Goal: Task Accomplishment & Management: Complete application form

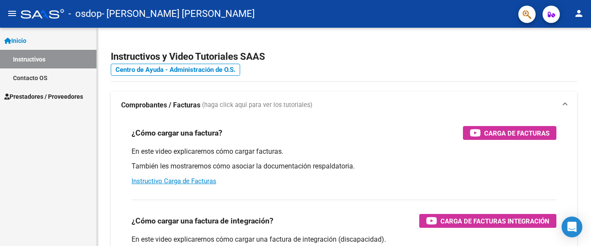
click at [72, 96] on span "Prestadores / Proveedores" at bounding box center [43, 97] width 79 height 10
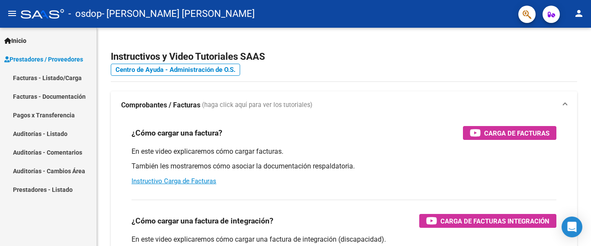
click at [69, 95] on link "Facturas - Documentación" at bounding box center [48, 96] width 97 height 19
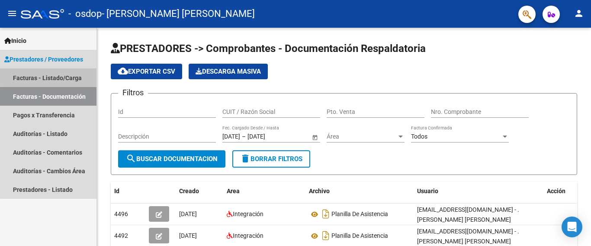
click at [80, 77] on link "Facturas - Listado/Carga" at bounding box center [48, 77] width 97 height 19
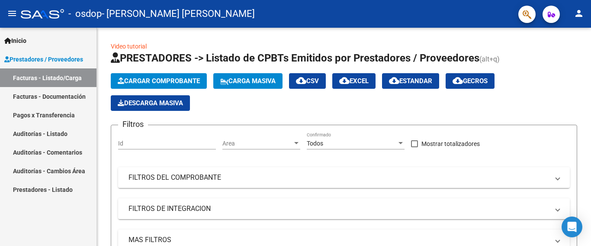
click at [71, 57] on span "Prestadores / Proveedores" at bounding box center [43, 60] width 79 height 10
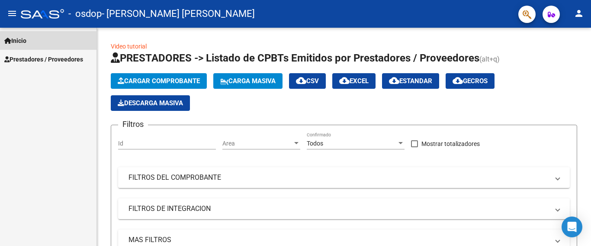
click at [26, 42] on span "Inicio" at bounding box center [15, 41] width 22 height 10
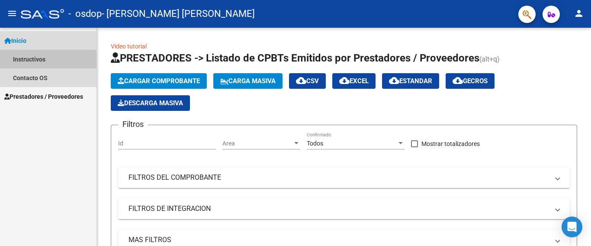
click at [51, 58] on link "Instructivos" at bounding box center [48, 59] width 97 height 19
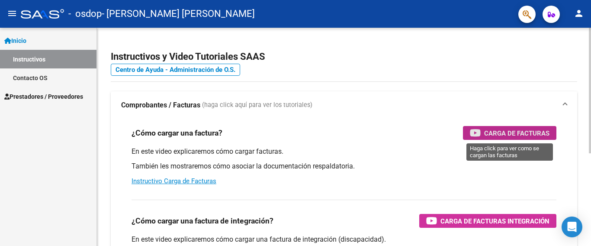
click at [506, 133] on span "Carga de Facturas" at bounding box center [516, 133] width 65 height 11
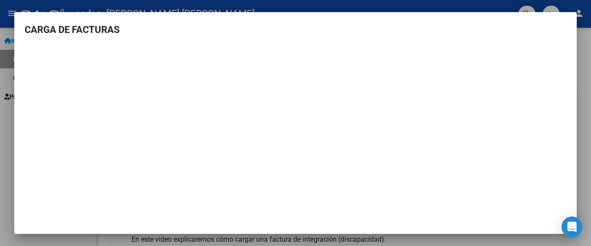
click at [8, 79] on div at bounding box center [295, 123] width 591 height 246
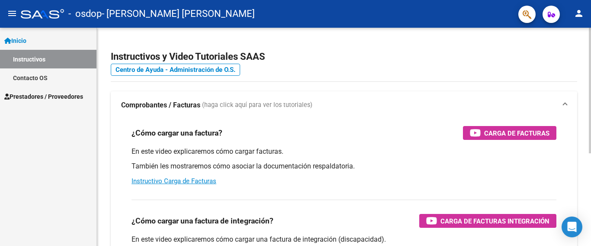
scroll to position [87, 0]
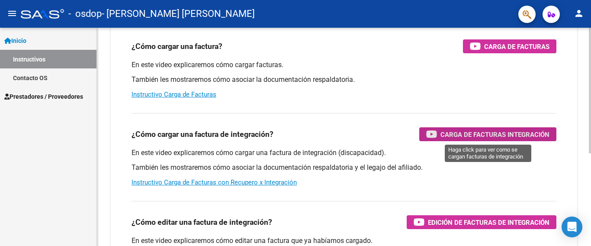
click at [450, 132] on span "Carga de Facturas Integración" at bounding box center [495, 134] width 109 height 11
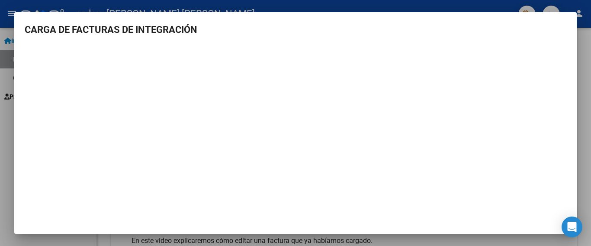
scroll to position [16, 0]
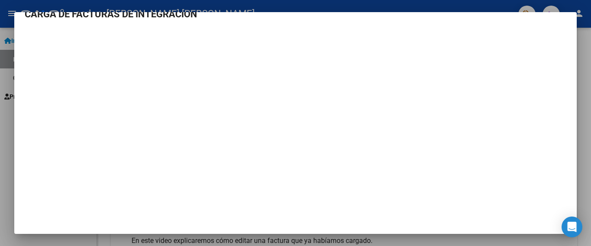
click at [6, 120] on div at bounding box center [295, 123] width 591 height 246
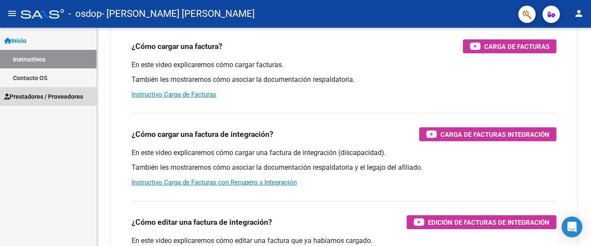
click at [39, 97] on span "Prestadores / Proveedores" at bounding box center [43, 97] width 79 height 10
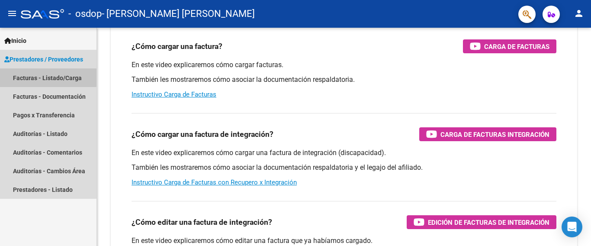
click at [43, 77] on link "Facturas - Listado/Carga" at bounding box center [48, 77] width 97 height 19
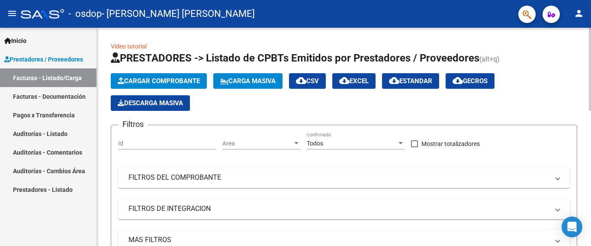
click at [171, 80] on span "Cargar Comprobante" at bounding box center [159, 81] width 82 height 8
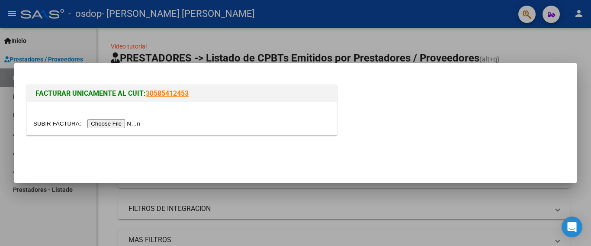
click at [129, 125] on input "file" at bounding box center [87, 123] width 109 height 9
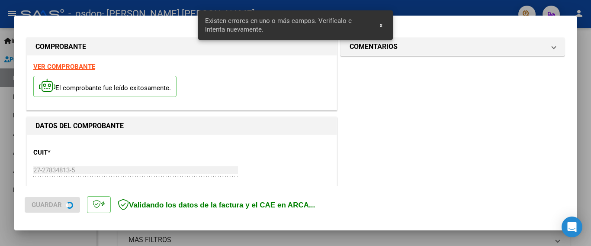
scroll to position [221, 0]
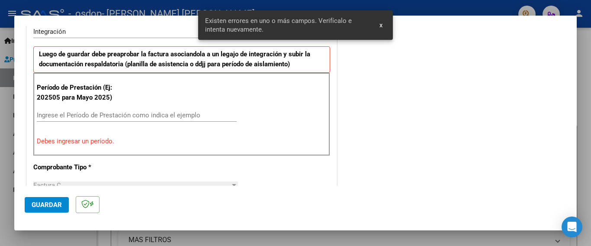
click at [39, 115] on input "Ingrese el Período de Prestación como indica el ejemplo" at bounding box center [137, 115] width 200 height 8
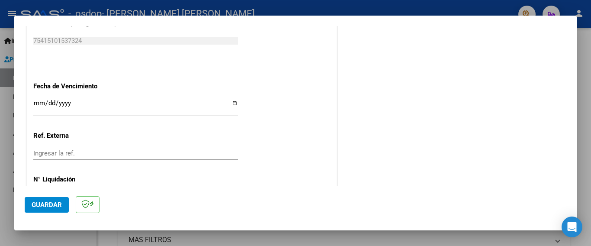
scroll to position [591, 0]
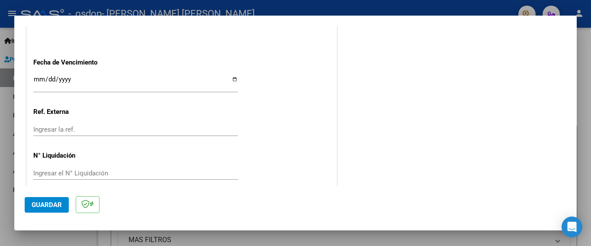
type input "202509"
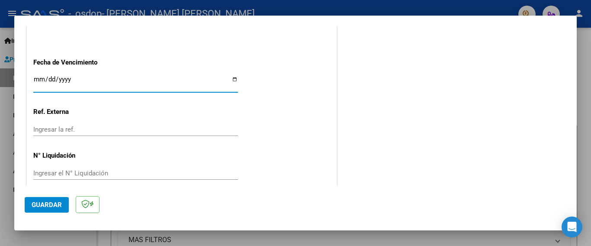
click at [229, 76] on input "Ingresar la fecha" at bounding box center [135, 83] width 205 height 14
type input "[DATE]"
click at [53, 207] on span "Guardar" at bounding box center [47, 205] width 30 height 8
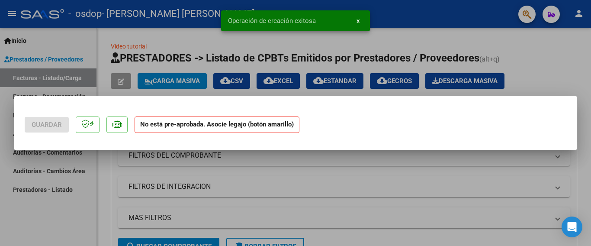
scroll to position [0, 0]
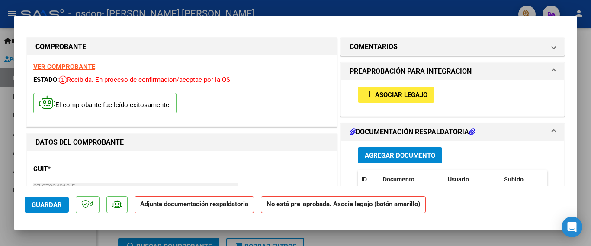
click at [378, 92] on span "Asociar Legajo" at bounding box center [401, 95] width 52 height 8
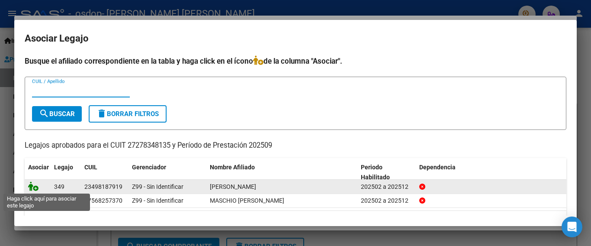
click at [36, 188] on icon at bounding box center [33, 186] width 10 height 10
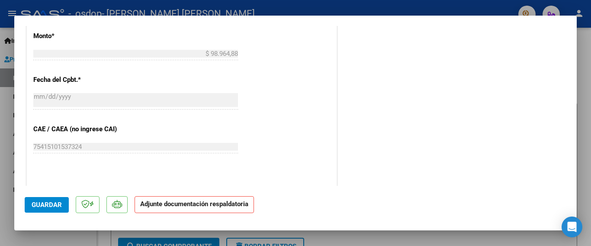
scroll to position [344, 0]
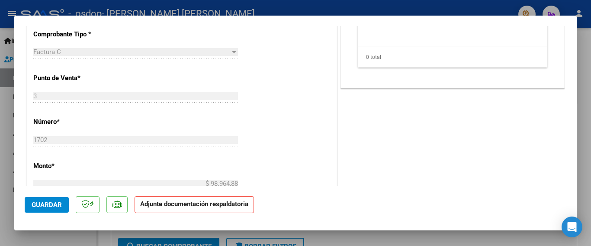
click at [210, 207] on strong "Adjunte documentación respaldatoria" at bounding box center [194, 204] width 108 height 8
click at [58, 207] on span "Guardar" at bounding box center [47, 205] width 30 height 8
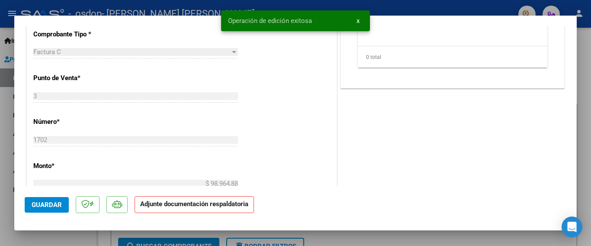
click at [167, 206] on strong "Adjunte documentación respaldatoria" at bounding box center [194, 204] width 108 height 8
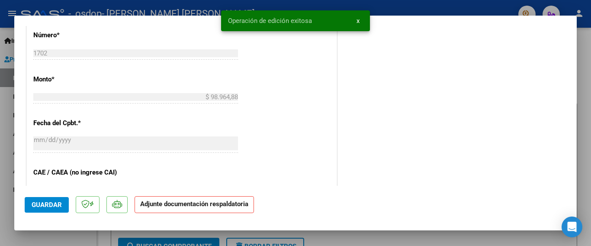
scroll to position [474, 0]
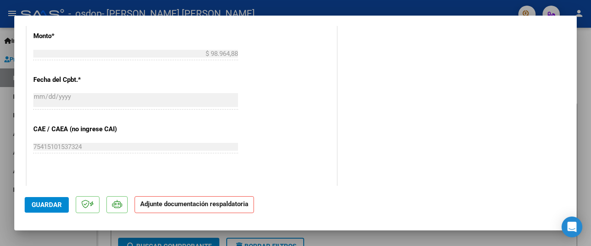
click at [187, 206] on strong "Adjunte documentación respaldatoria" at bounding box center [194, 204] width 108 height 8
click at [43, 240] on div at bounding box center [295, 123] width 591 height 246
type input "$ 0,00"
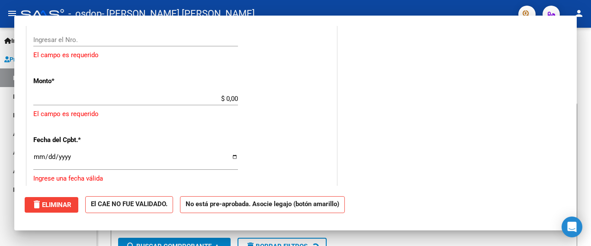
scroll to position [670, 0]
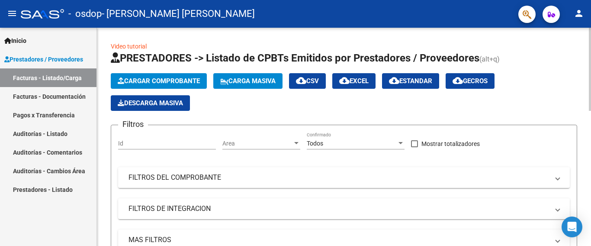
click at [169, 77] on button "Cargar Comprobante" at bounding box center [159, 81] width 96 height 16
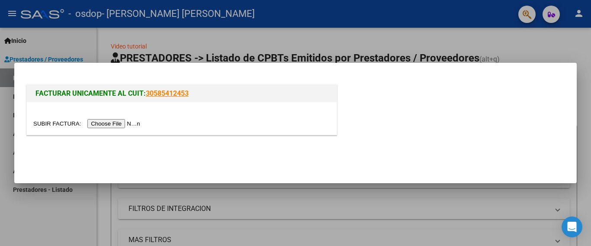
click at [91, 43] on div at bounding box center [295, 123] width 591 height 246
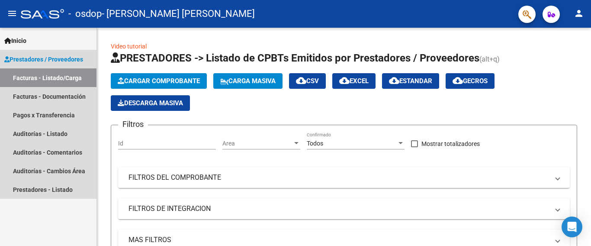
click at [71, 60] on span "Prestadores / Proveedores" at bounding box center [43, 60] width 79 height 10
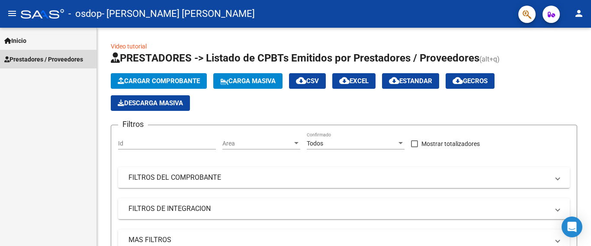
click at [71, 58] on span "Prestadores / Proveedores" at bounding box center [43, 60] width 79 height 10
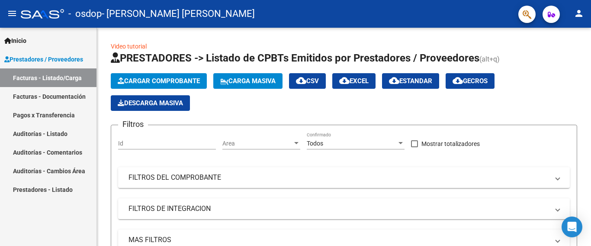
click at [35, 42] on link "Inicio" at bounding box center [48, 40] width 97 height 19
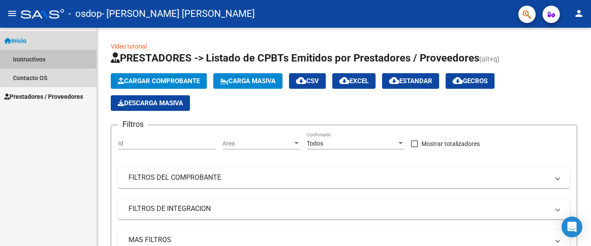
click at [39, 62] on link "Instructivos" at bounding box center [48, 59] width 97 height 19
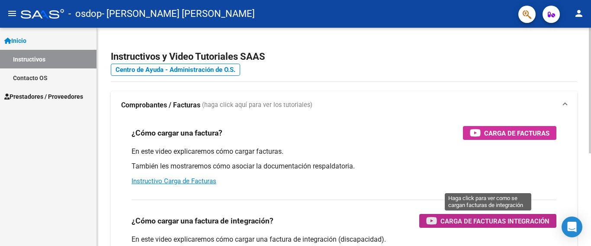
click at [484, 217] on span "Carga de Facturas Integración" at bounding box center [495, 221] width 109 height 11
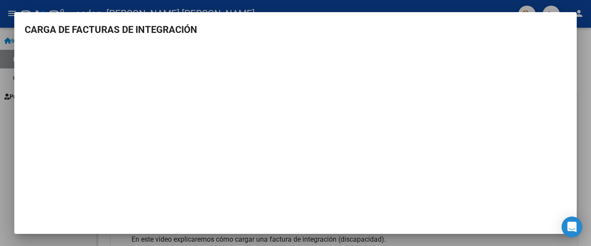
click at [0, 132] on div at bounding box center [295, 123] width 591 height 246
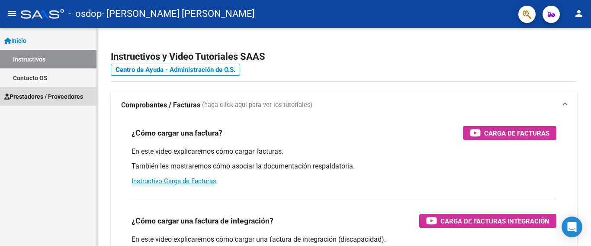
click at [57, 99] on span "Prestadores / Proveedores" at bounding box center [43, 97] width 79 height 10
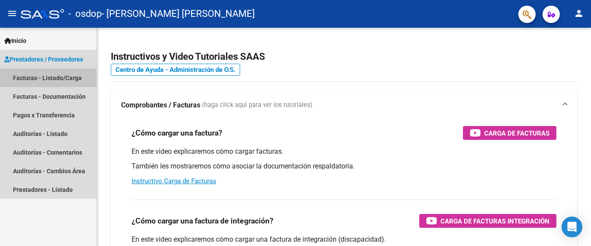
click at [56, 76] on link "Facturas - Listado/Carga" at bounding box center [48, 77] width 97 height 19
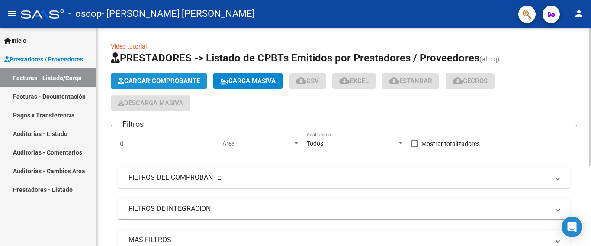
click at [151, 80] on span "Cargar Comprobante" at bounding box center [159, 81] width 82 height 8
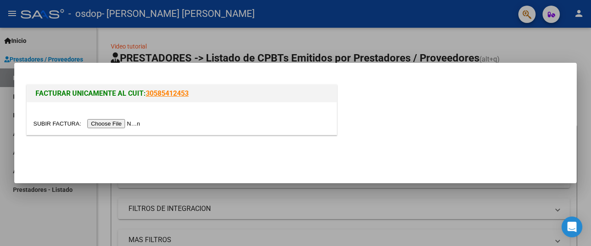
click at [131, 125] on input "file" at bounding box center [87, 123] width 109 height 9
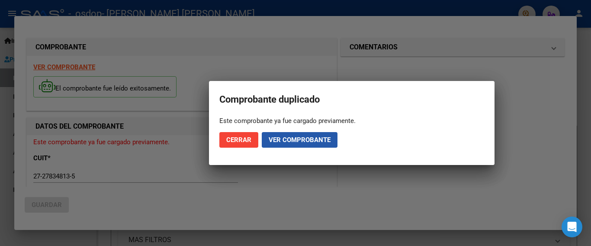
click at [293, 139] on span "Ver comprobante" at bounding box center [300, 140] width 62 height 8
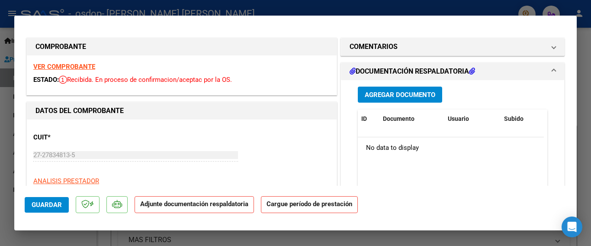
click at [378, 95] on span "Agregar Documento" at bounding box center [400, 95] width 71 height 8
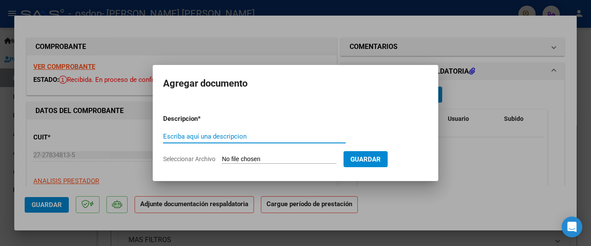
click at [173, 138] on input "Escriba aquí una descripcion" at bounding box center [254, 136] width 183 height 8
type input "planilla de asistencia"
click at [233, 158] on input "Seleccionar Archivo" at bounding box center [279, 159] width 115 height 8
type input "C:\fakepath\psm asistencia Bautista Tisocco sep.pdf"
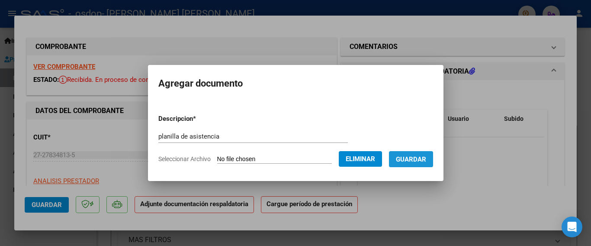
click at [409, 158] on span "Guardar" at bounding box center [411, 159] width 30 height 8
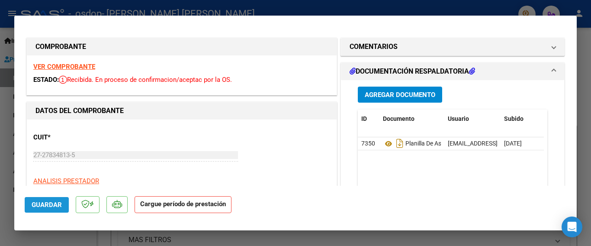
click at [49, 205] on span "Guardar" at bounding box center [47, 205] width 30 height 8
click at [5, 121] on div at bounding box center [295, 123] width 591 height 246
type input "$ 0,00"
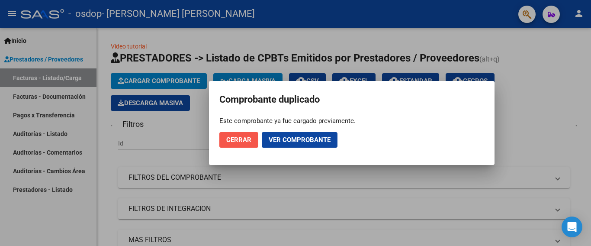
click at [238, 140] on span "Cerrar" at bounding box center [238, 140] width 25 height 8
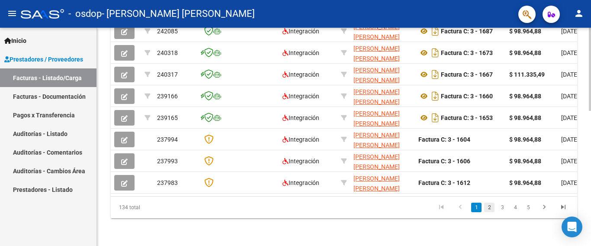
click at [489, 212] on link "2" at bounding box center [489, 208] width 10 height 10
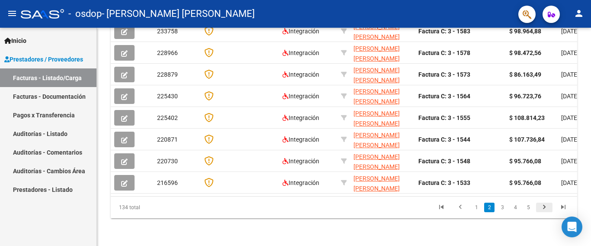
scroll to position [353, 0]
click at [476, 210] on link "1" at bounding box center [476, 208] width 10 height 10
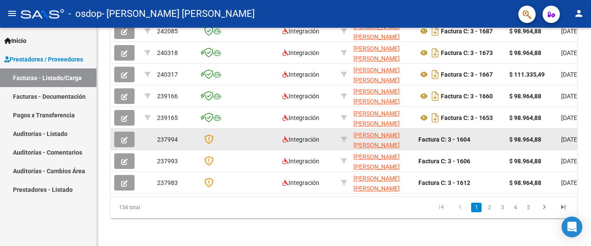
click at [128, 132] on button "button" at bounding box center [124, 140] width 20 height 16
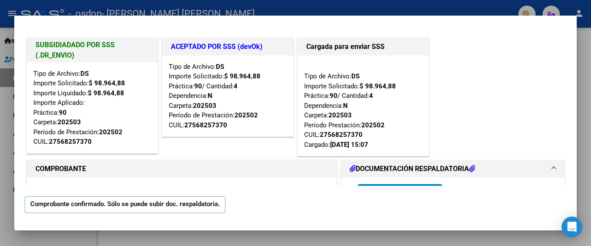
click at [113, 237] on div at bounding box center [295, 123] width 591 height 246
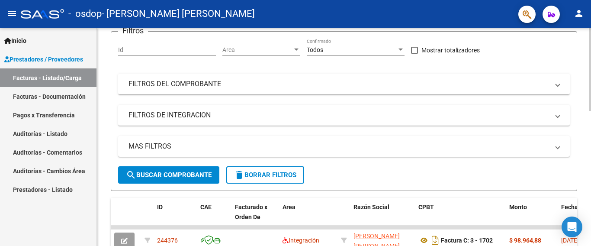
scroll to position [0, 0]
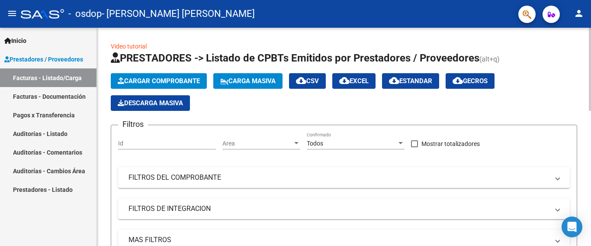
click at [169, 77] on span "Cargar Comprobante" at bounding box center [159, 81] width 82 height 8
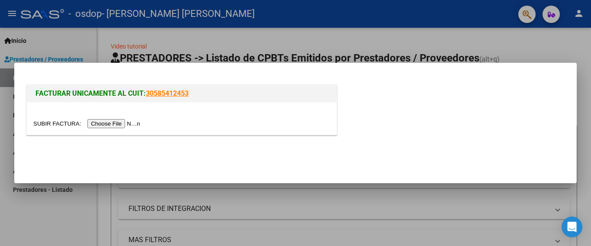
click at [128, 124] on input "file" at bounding box center [87, 123] width 109 height 9
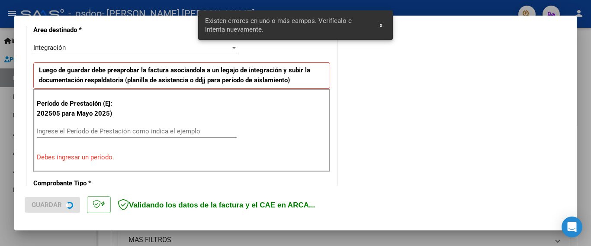
scroll to position [221, 0]
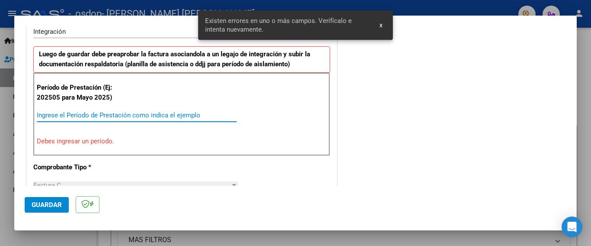
click at [51, 117] on input "Ingrese el Período de Prestación como indica el ejemplo" at bounding box center [137, 115] width 200 height 8
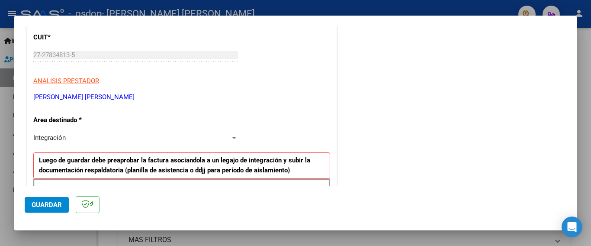
scroll to position [0, 0]
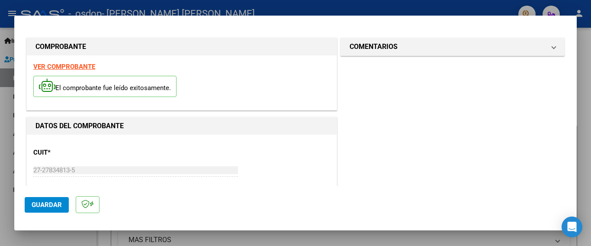
type input "202509"
click at [50, 207] on span "Guardar" at bounding box center [47, 205] width 30 height 8
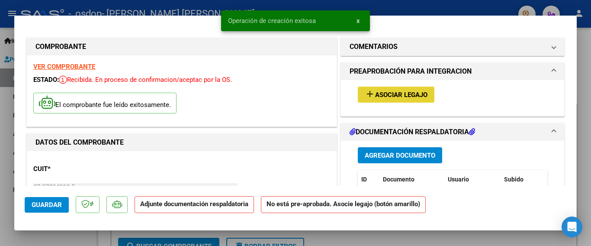
click at [388, 93] on span "Asociar Legajo" at bounding box center [401, 95] width 52 height 8
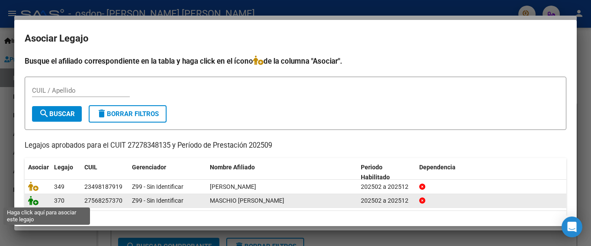
click at [34, 201] on icon at bounding box center [33, 201] width 10 height 10
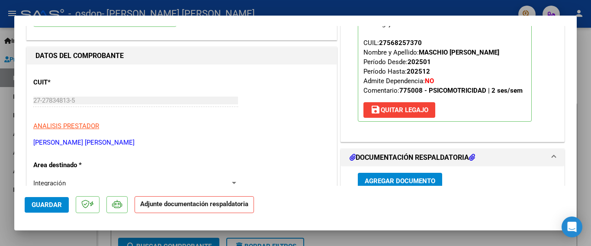
scroll to position [130, 0]
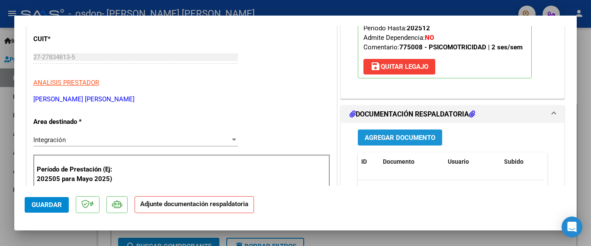
click at [413, 141] on span "Agregar Documento" at bounding box center [400, 138] width 71 height 8
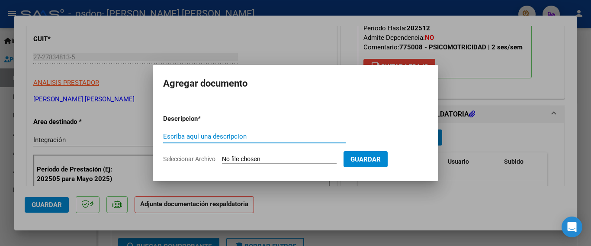
click at [167, 139] on input "Escriba aquí una descripcion" at bounding box center [254, 136] width 183 height 8
type input "planilla de asistencia"
click at [232, 158] on input "Seleccionar Archivo" at bounding box center [279, 159] width 115 height 8
type input "C:\fakepath\psm asistencia [PERSON_NAME]pdf"
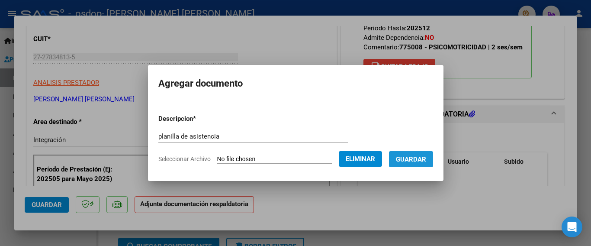
click at [415, 160] on span "Guardar" at bounding box center [411, 159] width 30 height 8
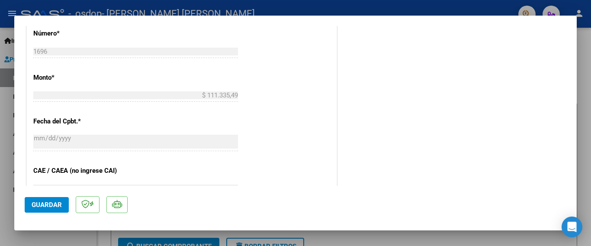
scroll to position [476, 0]
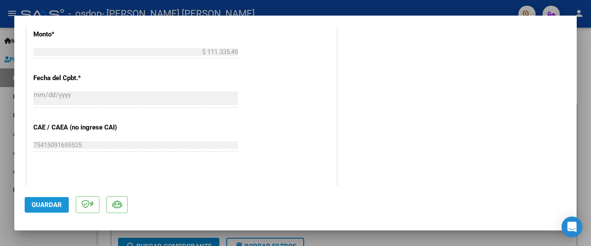
click at [49, 204] on span "Guardar" at bounding box center [47, 205] width 30 height 8
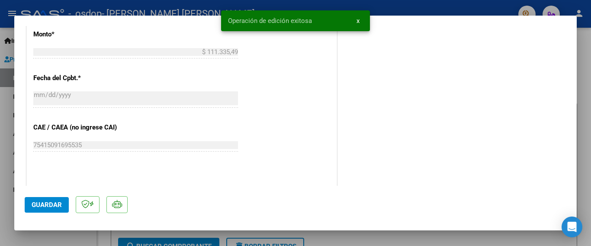
scroll to position [604, 0]
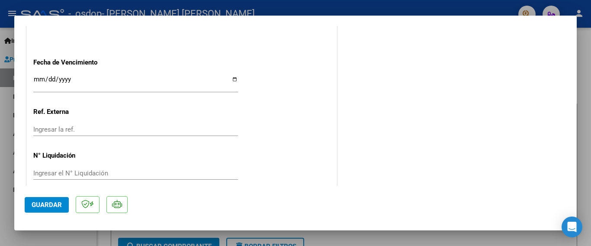
click at [10, 174] on div at bounding box center [295, 123] width 591 height 246
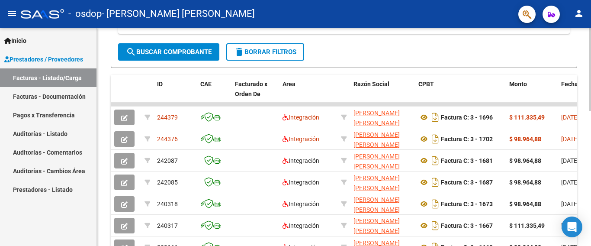
scroll to position [353, 0]
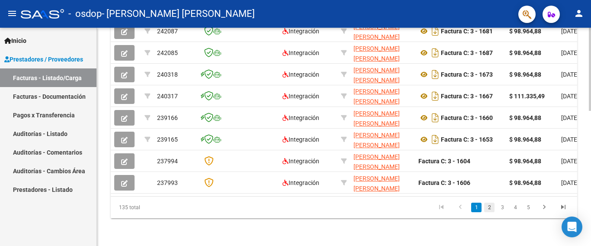
click at [489, 207] on link "2" at bounding box center [489, 208] width 10 height 10
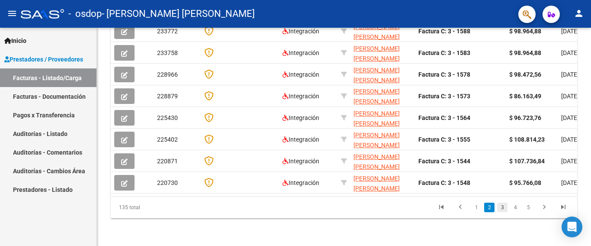
click at [502, 207] on link "3" at bounding box center [502, 208] width 10 height 10
click at [515, 207] on link "4" at bounding box center [515, 208] width 10 height 10
click at [518, 206] on link "5" at bounding box center [515, 208] width 10 height 10
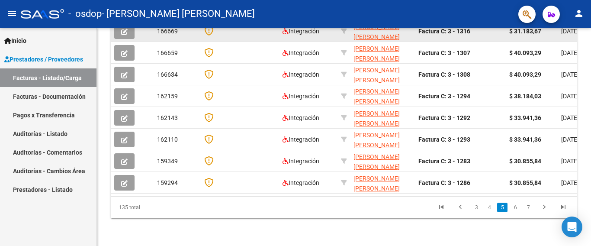
scroll to position [223, 0]
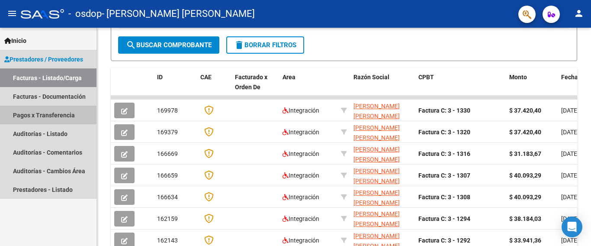
click at [55, 114] on link "Pagos x Transferencia" at bounding box center [48, 115] width 97 height 19
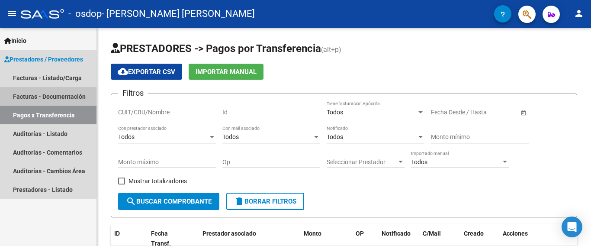
click at [67, 99] on link "Facturas - Documentación" at bounding box center [48, 96] width 97 height 19
